Goal: Task Accomplishment & Management: Manage account settings

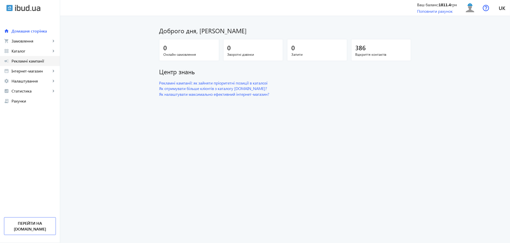
click at [29, 62] on span "Рекламні кампанії" at bounding box center [34, 61] width 44 height 5
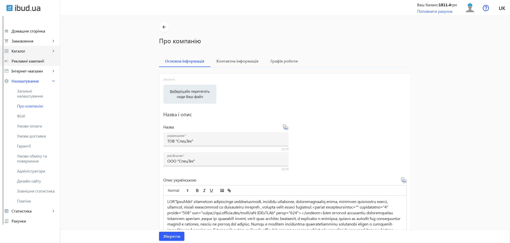
drag, startPoint x: 28, startPoint y: 54, endPoint x: 28, endPoint y: 57, distance: 3.3
click at [28, 57] on div "home Домашня сторінка shopping_cart Замовлення keyboard_arrow_right Онлайн-замо…" at bounding box center [30, 121] width 60 height 210
click at [28, 57] on link "campaign Рекламні кампанії" at bounding box center [30, 61] width 60 height 10
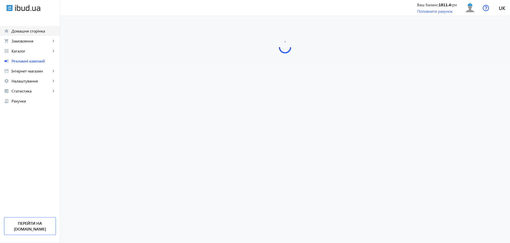
click at [38, 30] on span "Домашня сторінка" at bounding box center [34, 31] width 44 height 5
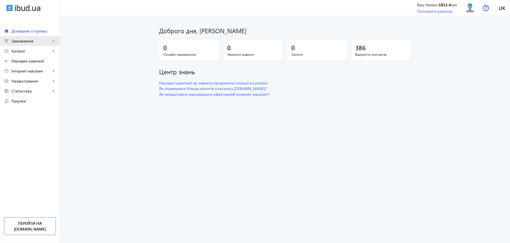
click at [22, 41] on span "Замовлення" at bounding box center [31, 41] width 39 height 5
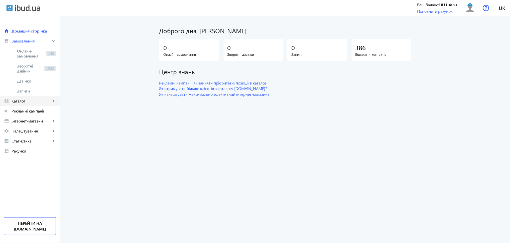
click at [18, 102] on span "Каталог" at bounding box center [31, 101] width 39 height 5
click at [25, 112] on span "Рекламні кампанії" at bounding box center [34, 111] width 44 height 5
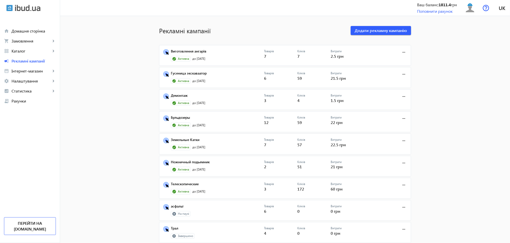
scroll to position [59, 0]
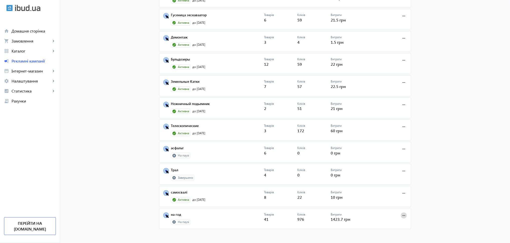
click at [402, 215] on mat-icon "more_horiz" at bounding box center [404, 216] width 6 height 6
click at [389, 180] on span "Запустити" at bounding box center [388, 181] width 26 height 4
click at [404, 216] on mat-icon "more_horiz" at bounding box center [404, 216] width 6 height 6
click at [387, 180] on span "Запустити" at bounding box center [388, 181] width 26 height 4
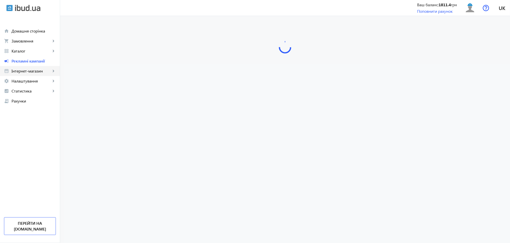
click at [37, 69] on span "Інтернет-магазин" at bounding box center [31, 71] width 39 height 5
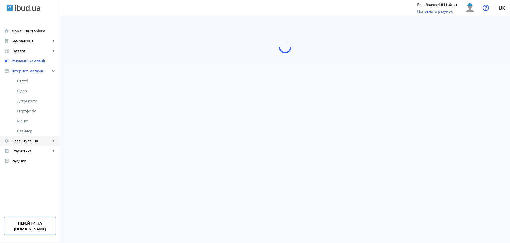
click at [31, 140] on span "Налаштування" at bounding box center [31, 141] width 39 height 5
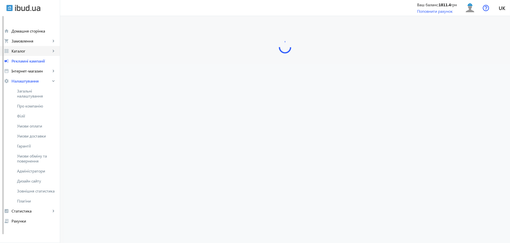
click at [17, 52] on span "Каталог" at bounding box center [31, 51] width 39 height 5
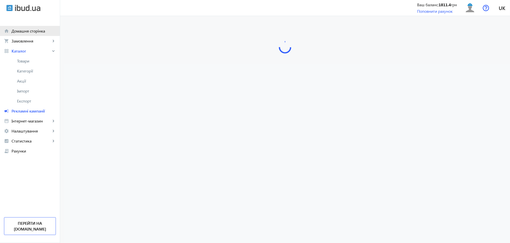
click at [20, 31] on span "Домашня сторінка" at bounding box center [34, 31] width 44 height 5
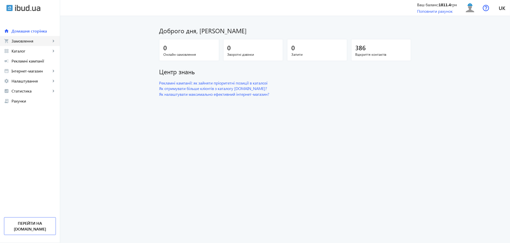
click at [23, 42] on span "Замовлення" at bounding box center [31, 41] width 39 height 5
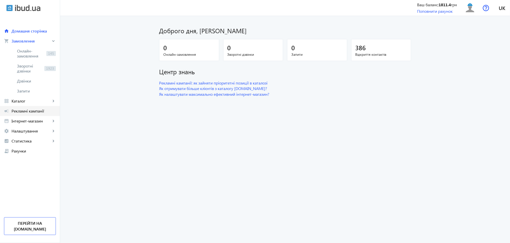
click at [28, 109] on span "Рекламні кампанії" at bounding box center [34, 111] width 44 height 5
